Goal: Find specific page/section: Find specific page/section

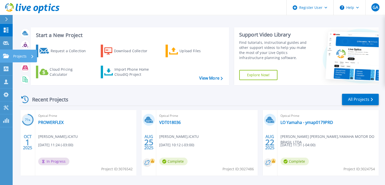
click at [6, 58] on icon at bounding box center [6, 56] width 6 height 4
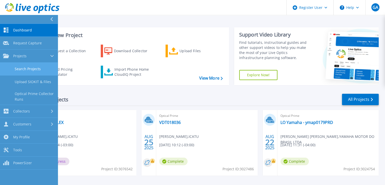
click at [22, 68] on link "Search Projects" at bounding box center [29, 68] width 58 height 13
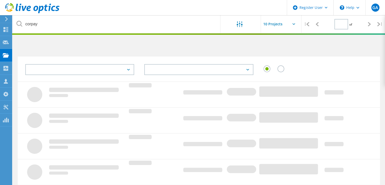
type input "1"
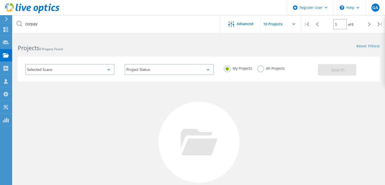
click at [261, 67] on label "All Projects" at bounding box center [271, 67] width 28 height 5
click at [0, 0] on input "All Projects" at bounding box center [0, 0] width 0 height 0
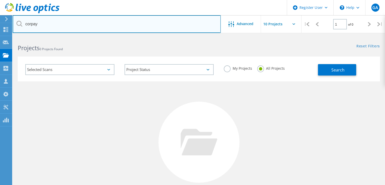
click at [71, 25] on input "corpay" at bounding box center [117, 24] width 208 height 18
drag, startPoint x: 71, startPoint y: 25, endPoint x: 19, endPoint y: 24, distance: 52.4
click at [19, 24] on div "corpay" at bounding box center [117, 24] width 208 height 18
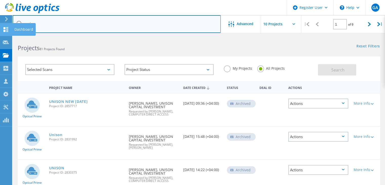
drag, startPoint x: 54, startPoint y: 26, endPoint x: 12, endPoint y: 25, distance: 41.8
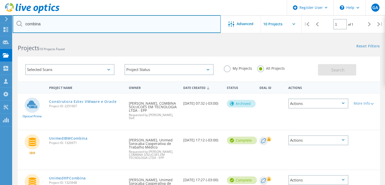
click at [30, 24] on input "combina" at bounding box center [117, 24] width 208 height 18
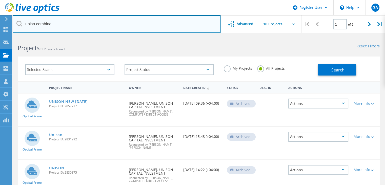
type input "uniso combina"
